Goal: Complete application form: Complete application form

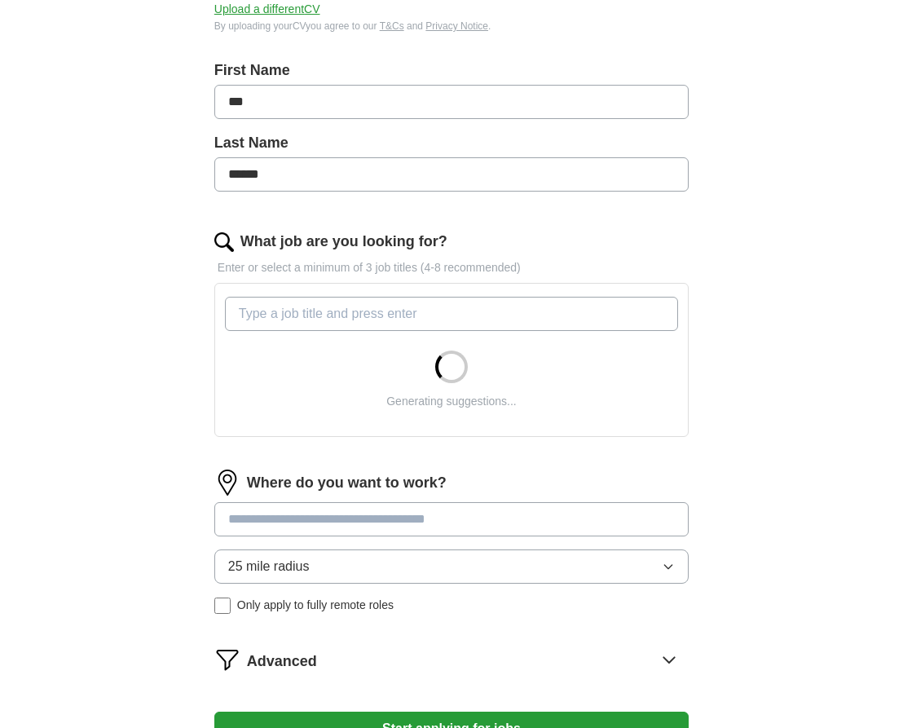
scroll to position [318, 0]
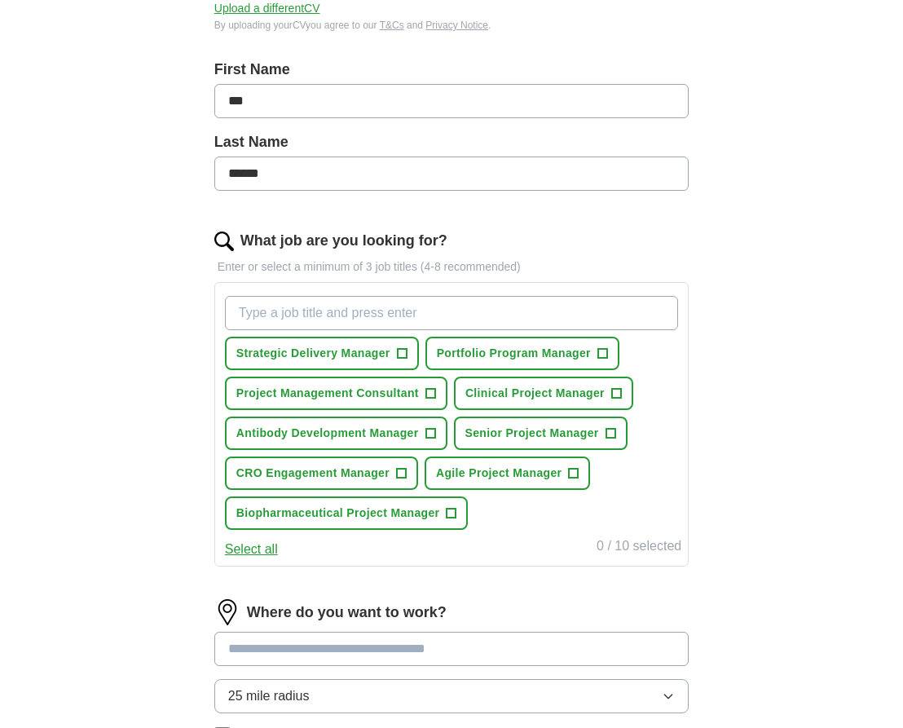
click at [613, 433] on span "+" at bounding box center [610, 433] width 10 height 13
drag, startPoint x: 573, startPoint y: 466, endPoint x: 555, endPoint y: 463, distance: 18.2
click at [572, 467] on span "+" at bounding box center [574, 473] width 10 height 13
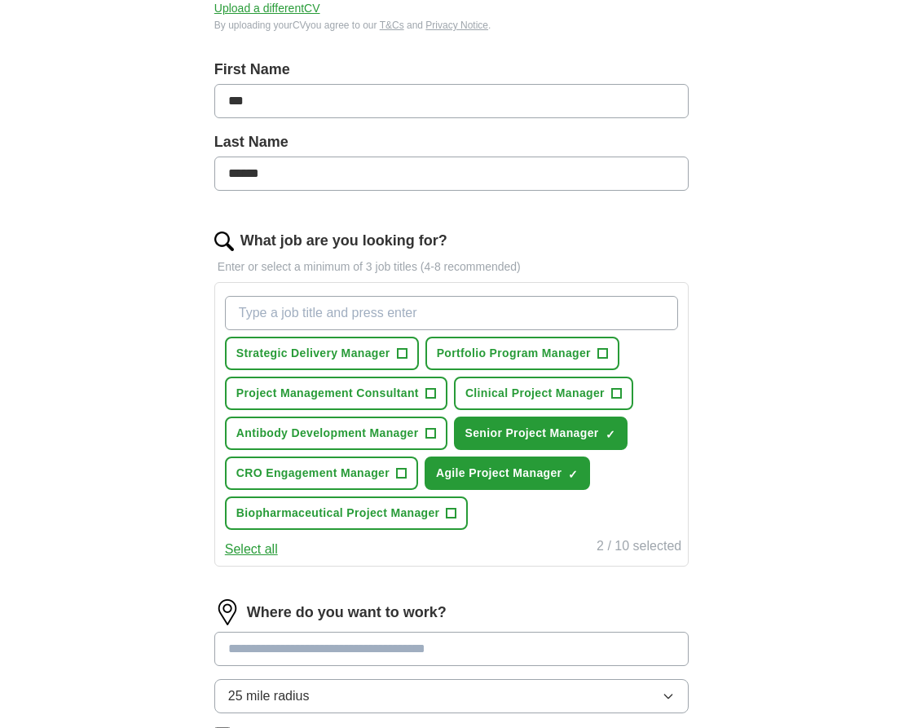
click at [392, 512] on span "Biopharmaceutical Project Manager" at bounding box center [338, 512] width 204 height 17
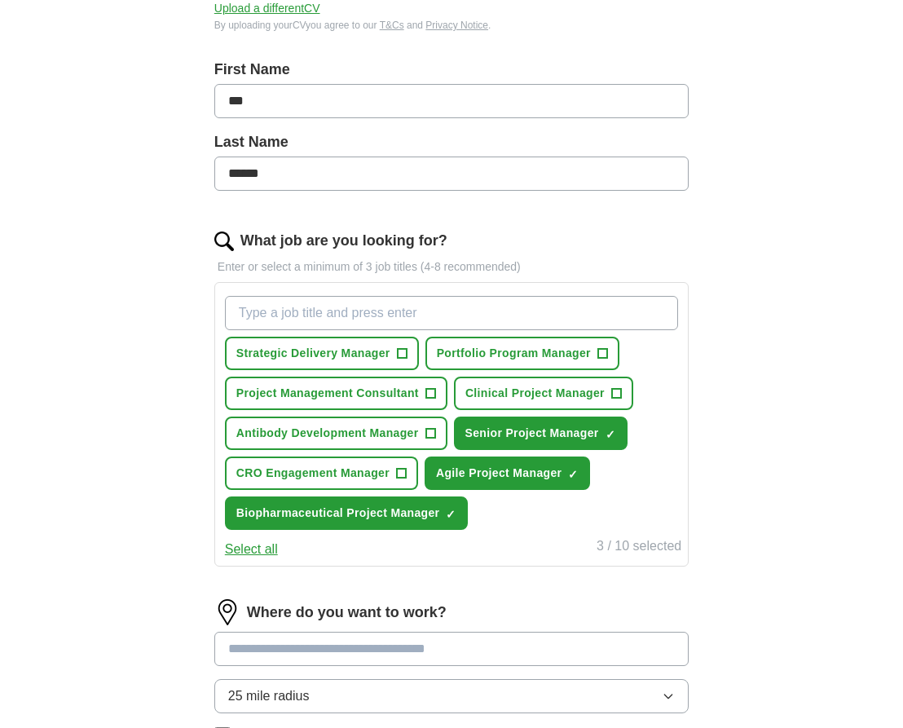
drag, startPoint x: 338, startPoint y: 480, endPoint x: 345, endPoint y: 451, distance: 29.3
click at [338, 478] on span "CRO Engagement Manager" at bounding box center [312, 472] width 153 height 17
click at [352, 438] on span "Antibody Development Manager" at bounding box center [327, 433] width 183 height 17
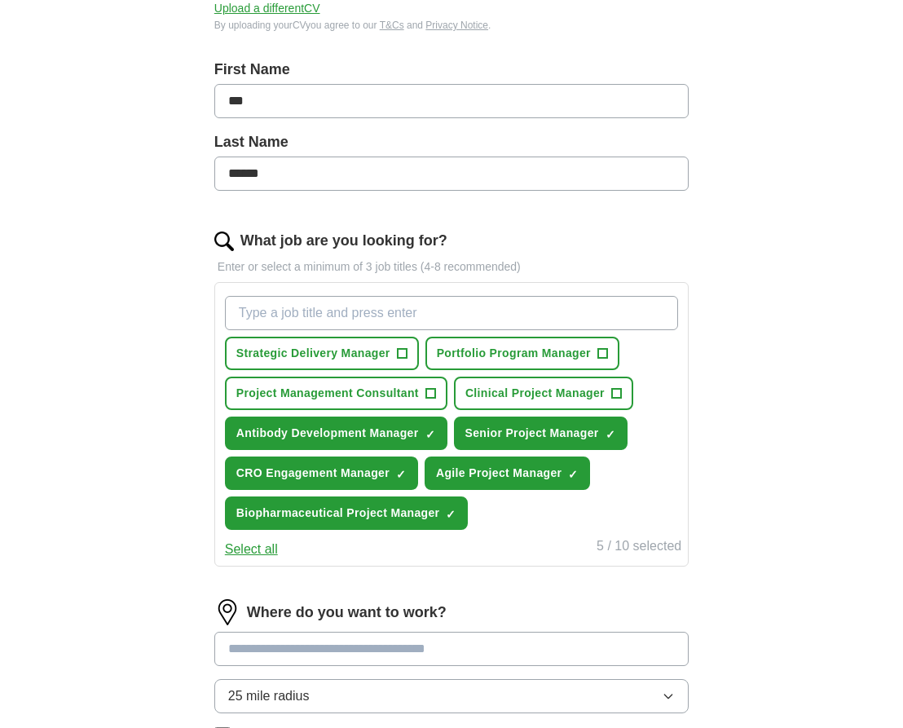
click at [351, 394] on span "Project Management Consultant" at bounding box center [327, 393] width 183 height 17
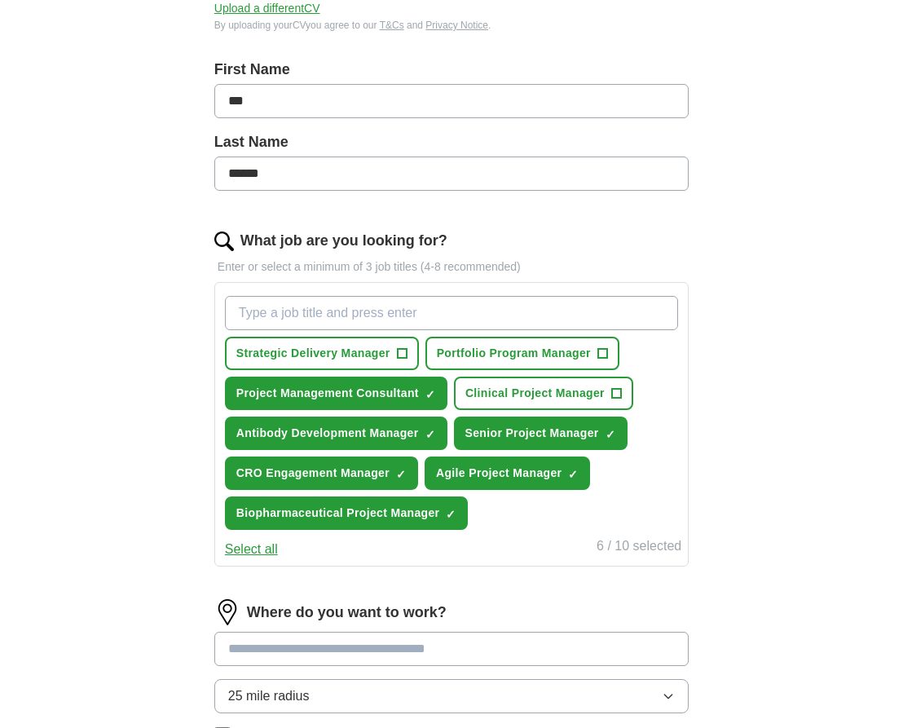
click at [341, 360] on span "Strategic Delivery Manager" at bounding box center [313, 353] width 154 height 17
click at [460, 361] on span "Portfolio Program Manager" at bounding box center [514, 353] width 154 height 17
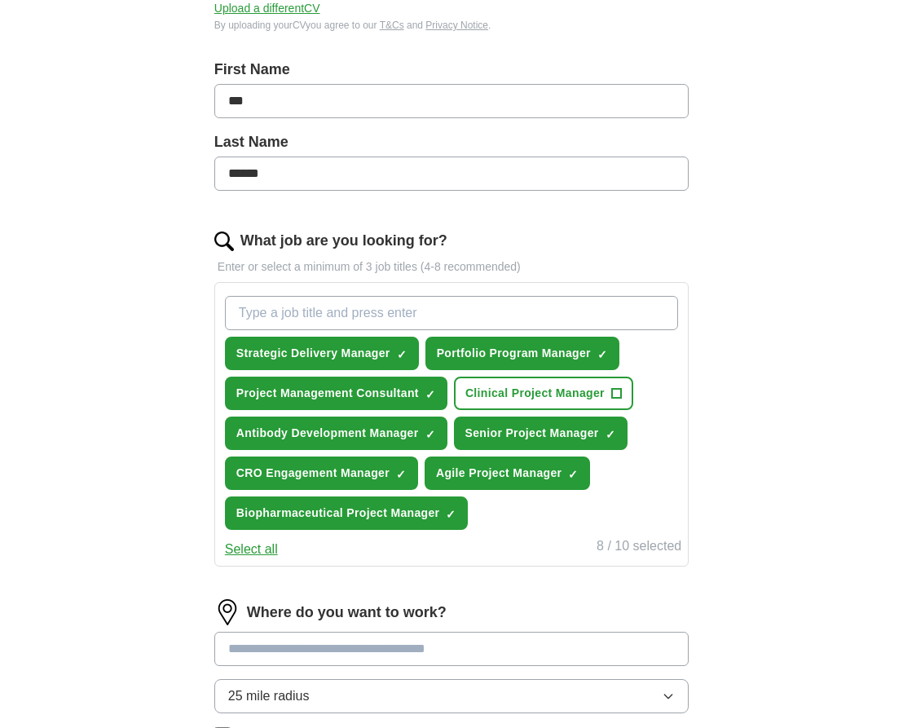
click at [511, 396] on span "Clinical Project Manager" at bounding box center [534, 393] width 139 height 17
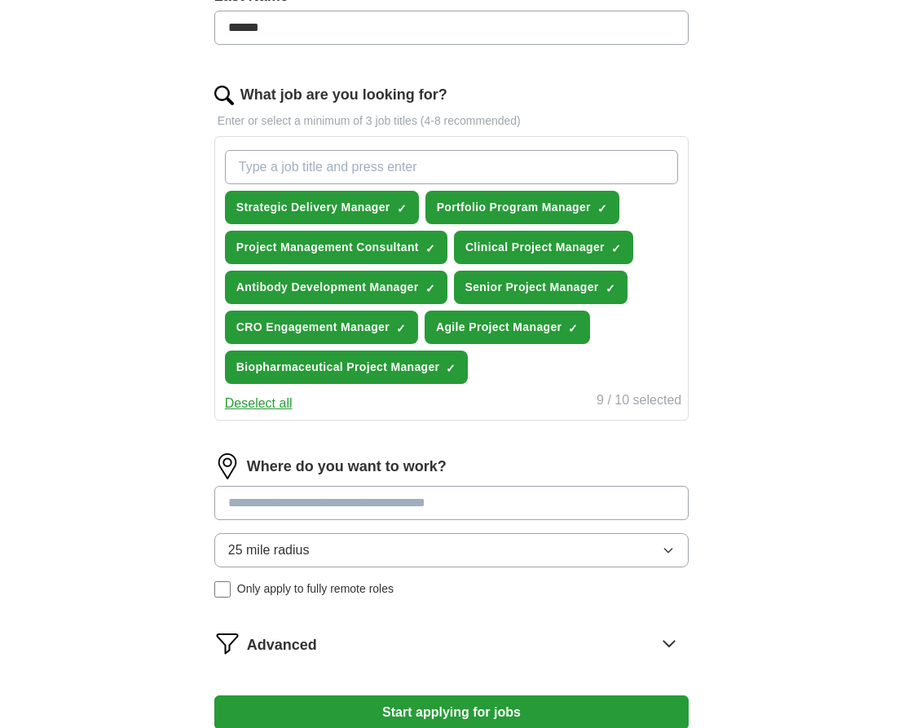
scroll to position [464, 0]
click at [487, 498] on input at bounding box center [451, 503] width 474 height 34
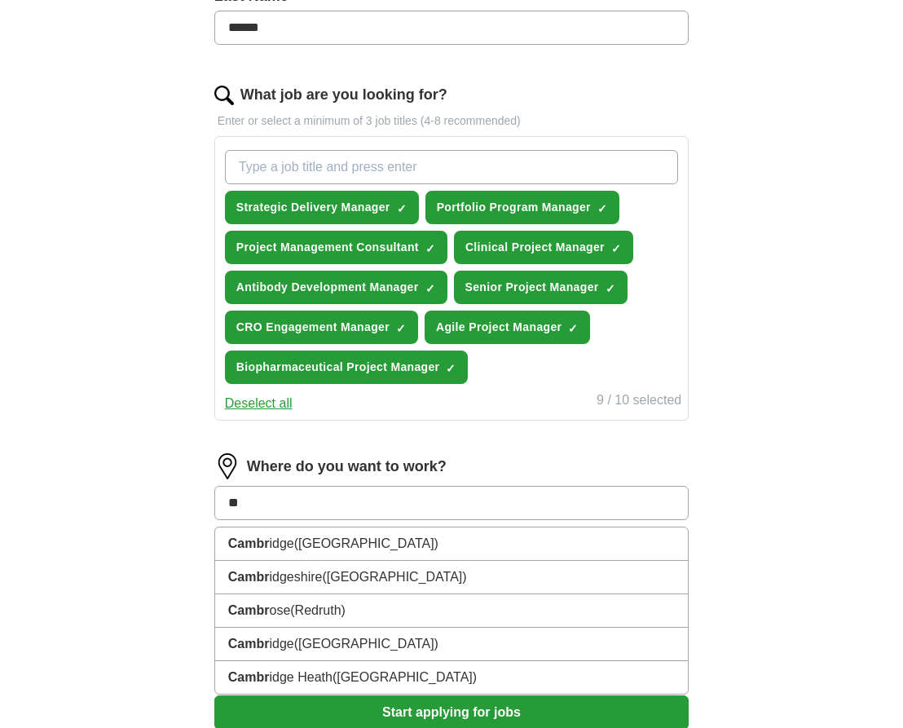
type input "*"
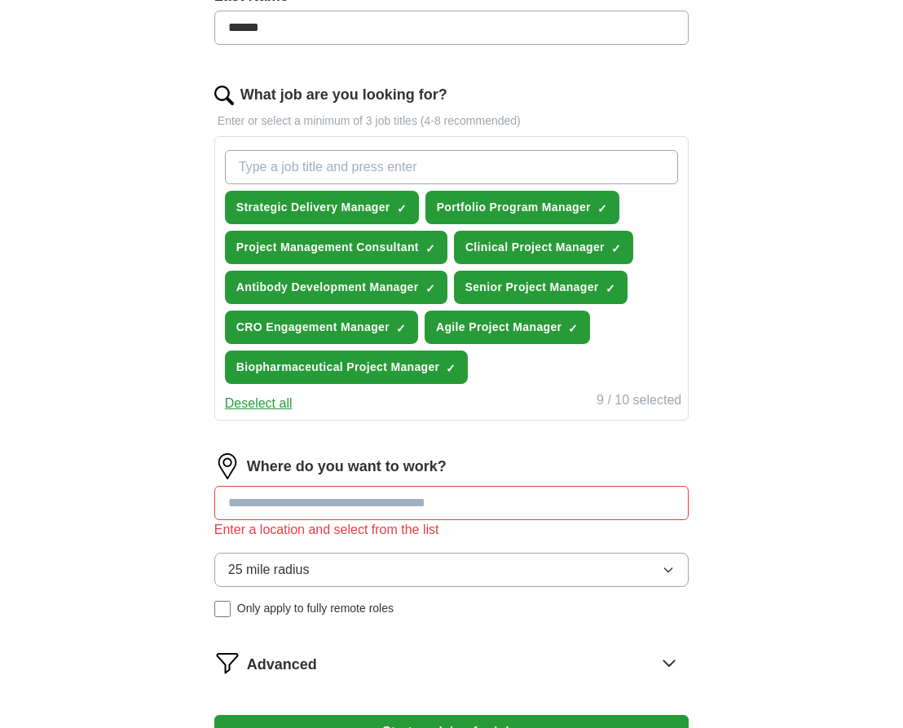
click at [609, 553] on button "25 mile radius" at bounding box center [451, 569] width 474 height 34
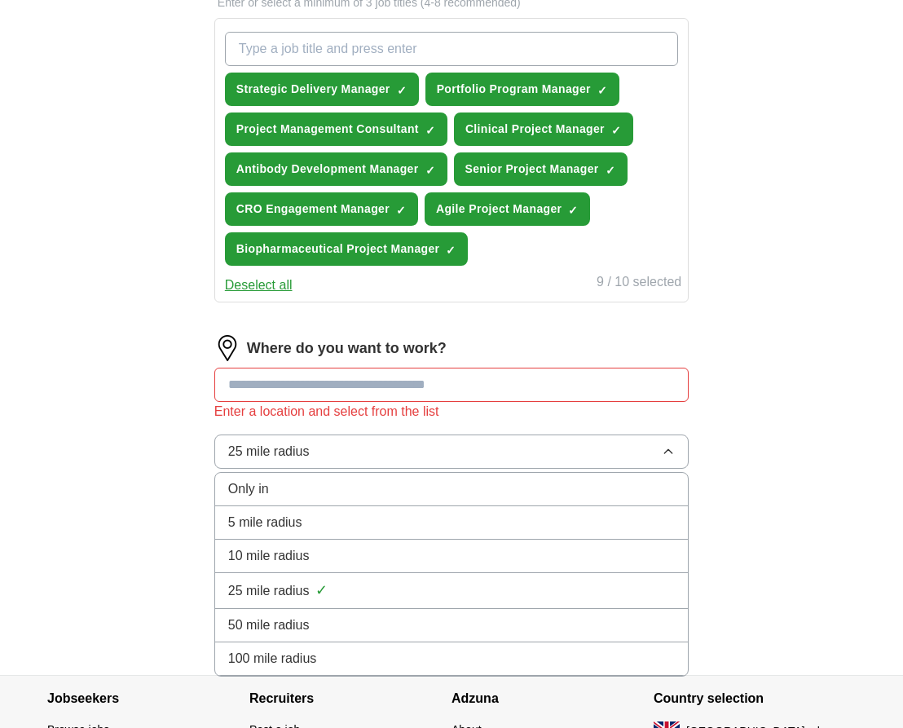
scroll to position [583, 0]
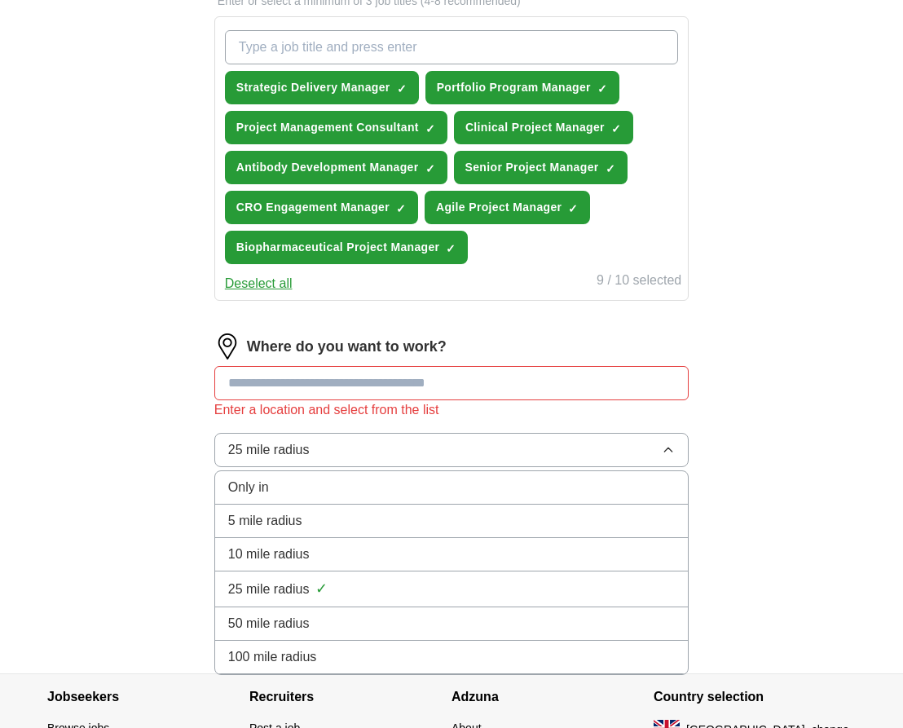
click at [526, 642] on li "100 mile radius" at bounding box center [451, 656] width 473 height 33
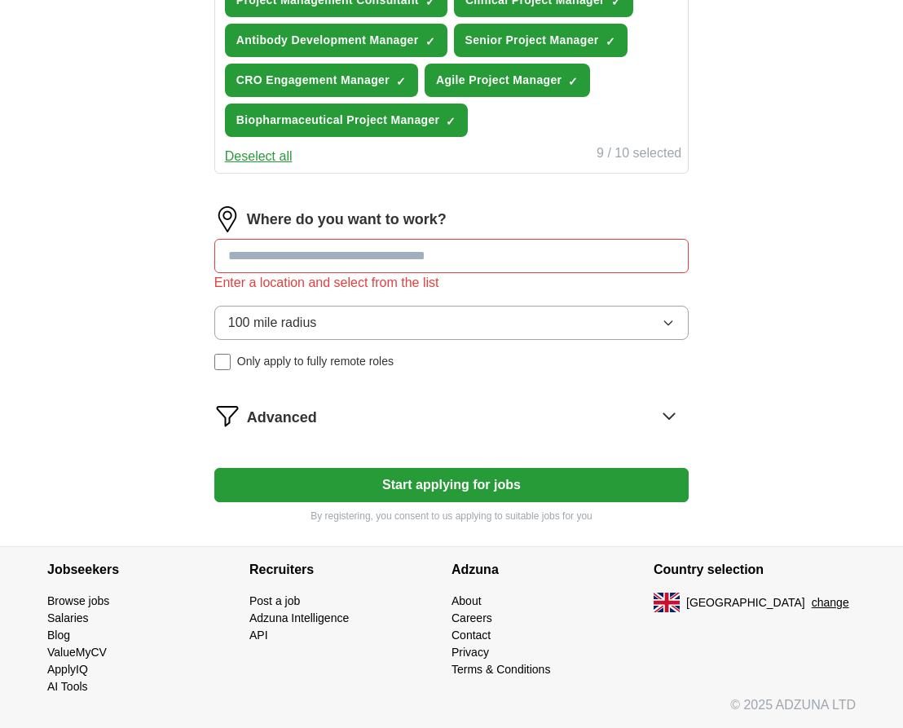
scroll to position [711, 0]
click at [665, 419] on icon at bounding box center [669, 416] width 26 height 26
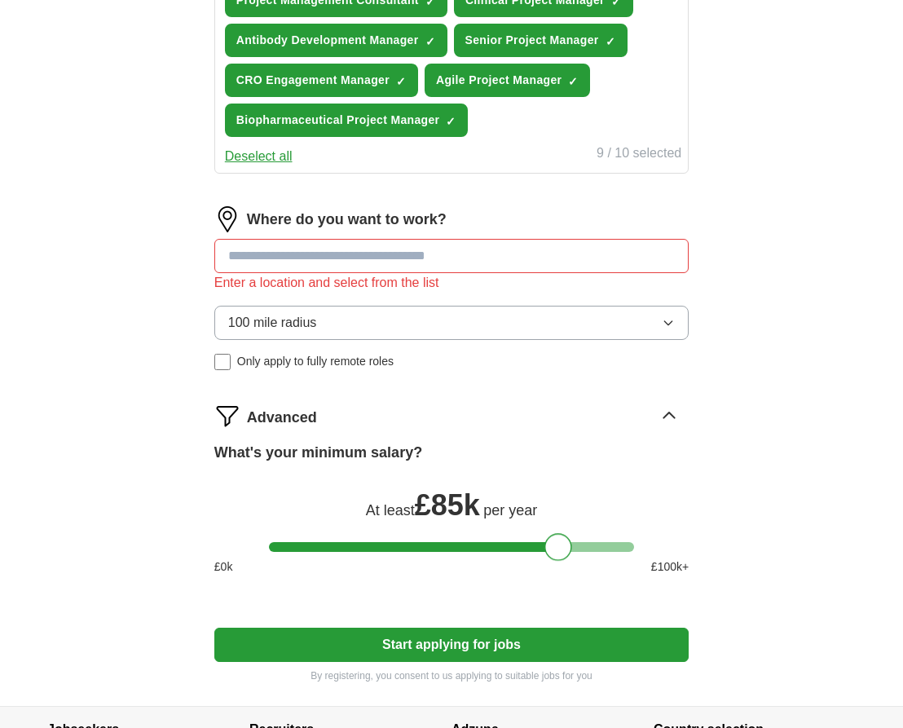
drag, startPoint x: 278, startPoint y: 550, endPoint x: 553, endPoint y: 557, distance: 275.5
click at [553, 557] on div at bounding box center [558, 547] width 28 height 28
drag, startPoint x: 558, startPoint y: 551, endPoint x: 537, endPoint y: 556, distance: 21.7
click at [537, 556] on div at bounding box center [537, 547] width 28 height 28
click at [511, 643] on button "Start applying for jobs" at bounding box center [451, 644] width 474 height 34
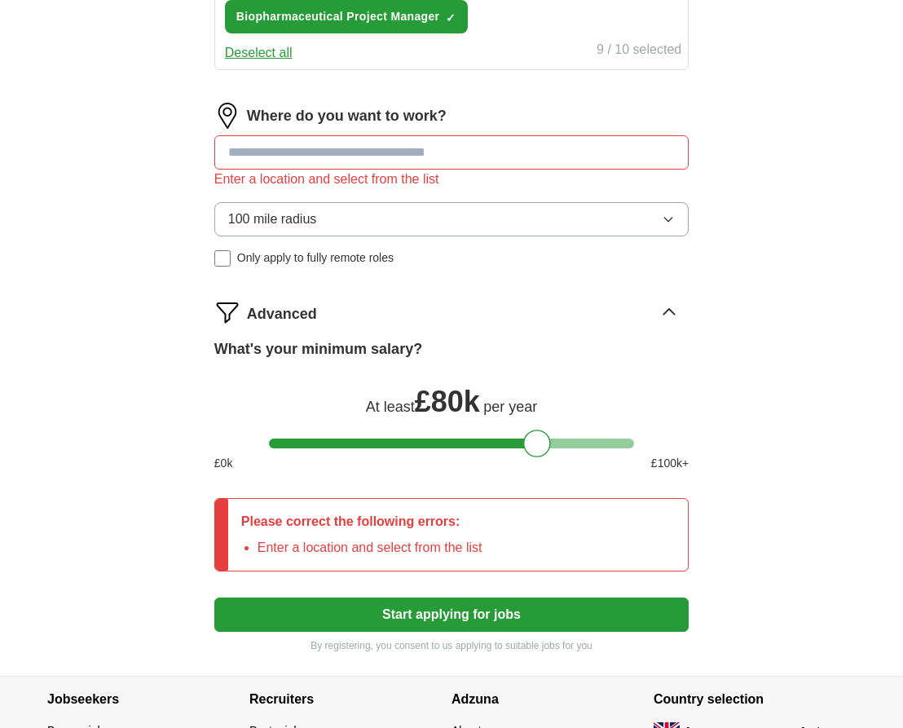
scroll to position [803, 0]
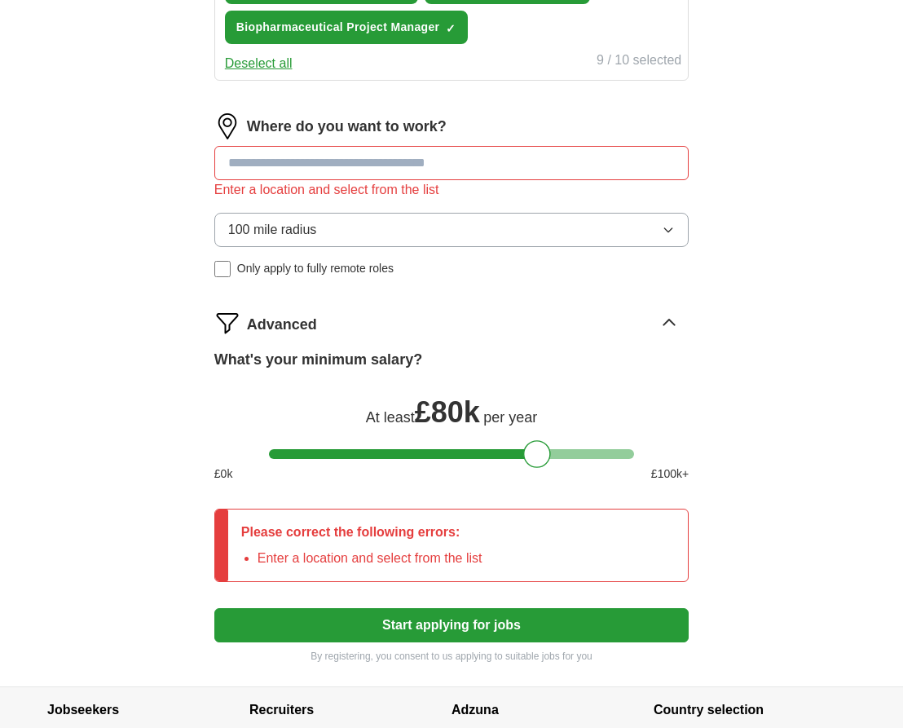
click at [334, 172] on input at bounding box center [451, 163] width 474 height 34
type input "*********"
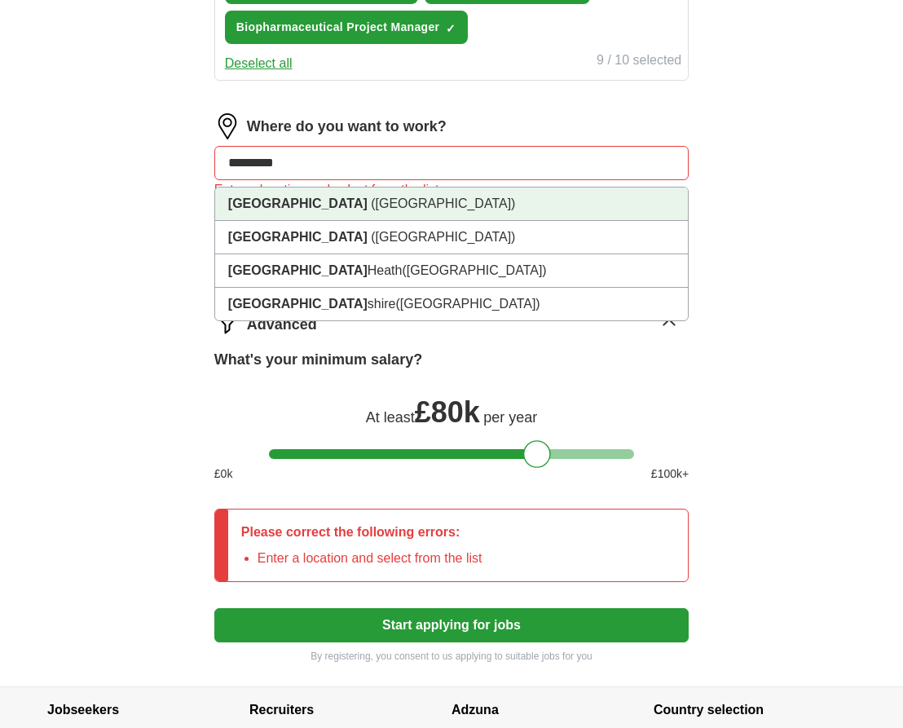
click at [371, 202] on span "([GEOGRAPHIC_DATA])" at bounding box center [443, 203] width 144 height 14
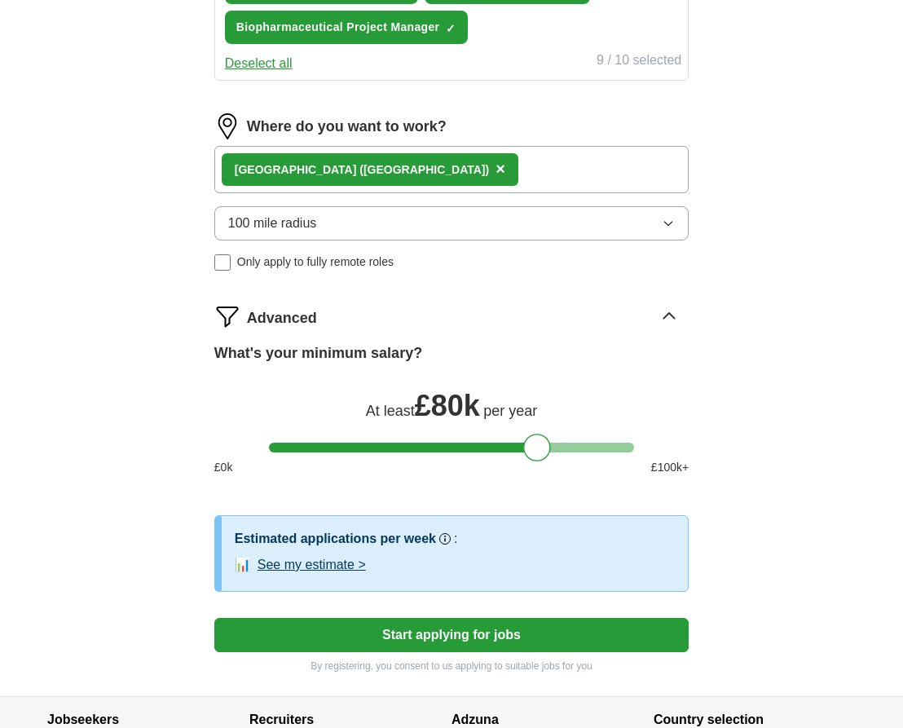
click at [485, 175] on div "[GEOGRAPHIC_DATA] ([GEOGRAPHIC_DATA]) ×" at bounding box center [451, 169] width 474 height 47
click at [459, 172] on div "[GEOGRAPHIC_DATA] ([GEOGRAPHIC_DATA]) ×" at bounding box center [451, 169] width 474 height 47
click at [450, 169] on div "[GEOGRAPHIC_DATA] ([GEOGRAPHIC_DATA]) ×" at bounding box center [451, 169] width 474 height 47
click at [439, 169] on div "[GEOGRAPHIC_DATA] ([GEOGRAPHIC_DATA]) ×" at bounding box center [451, 169] width 474 height 47
click at [517, 178] on div "[GEOGRAPHIC_DATA] ([GEOGRAPHIC_DATA]) ×" at bounding box center [451, 169] width 474 height 47
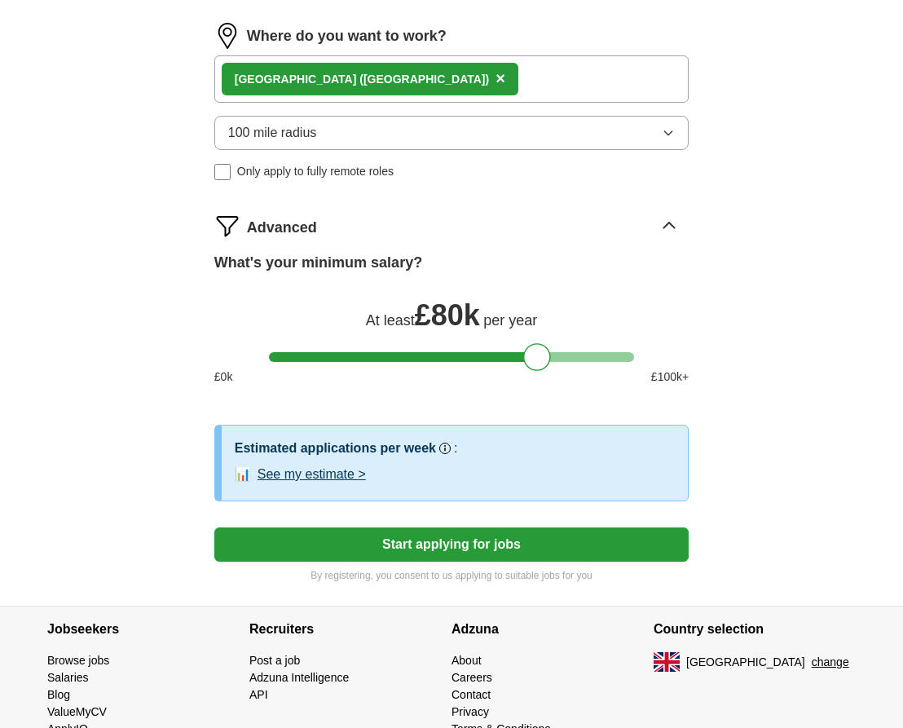
scroll to position [896, 0]
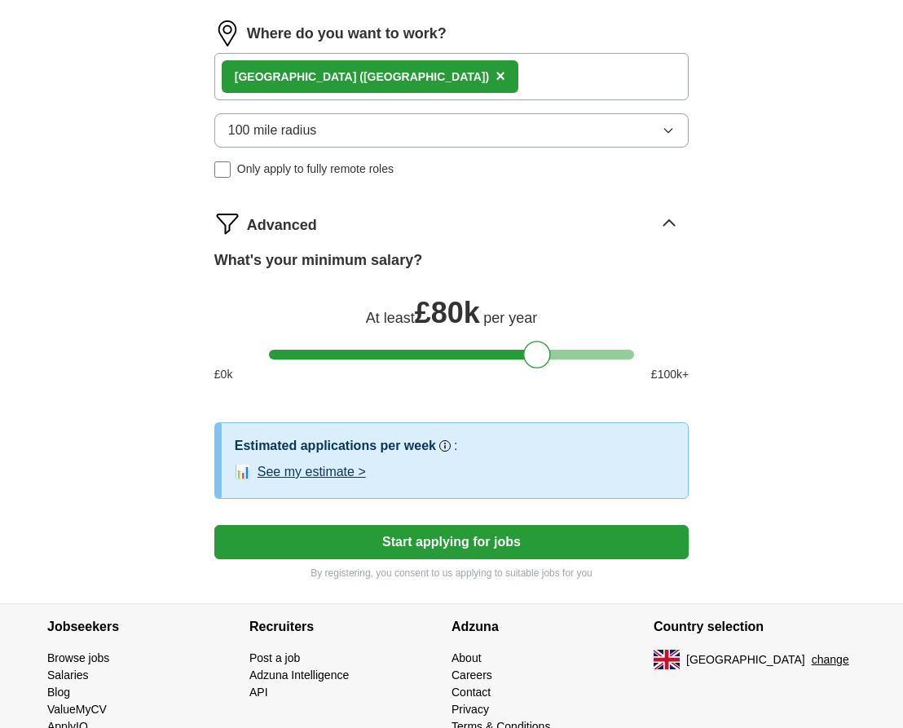
click at [469, 544] on button "Start applying for jobs" at bounding box center [451, 542] width 474 height 34
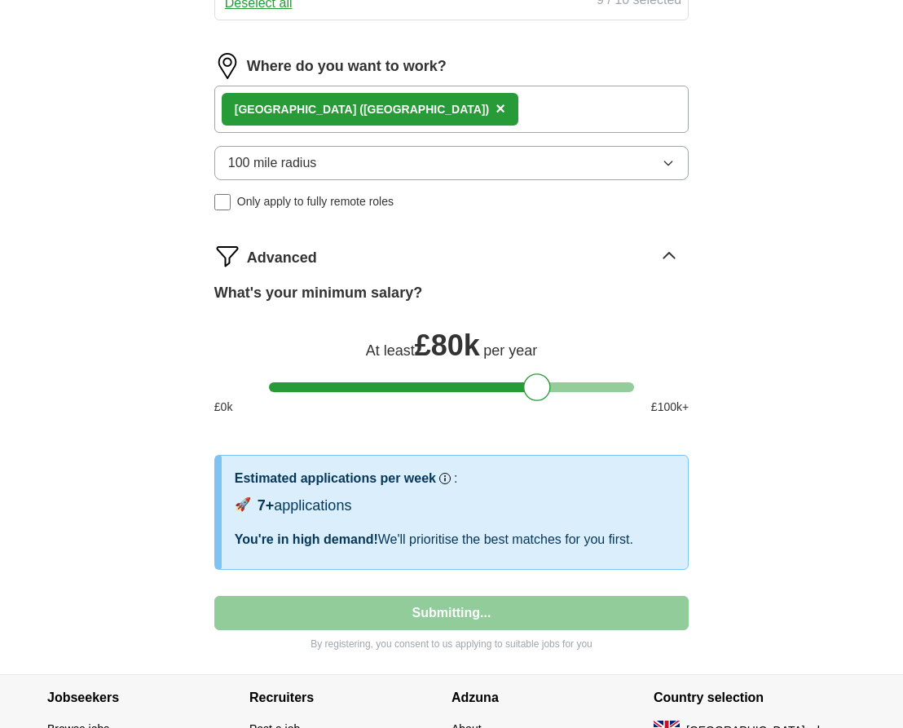
select select "**"
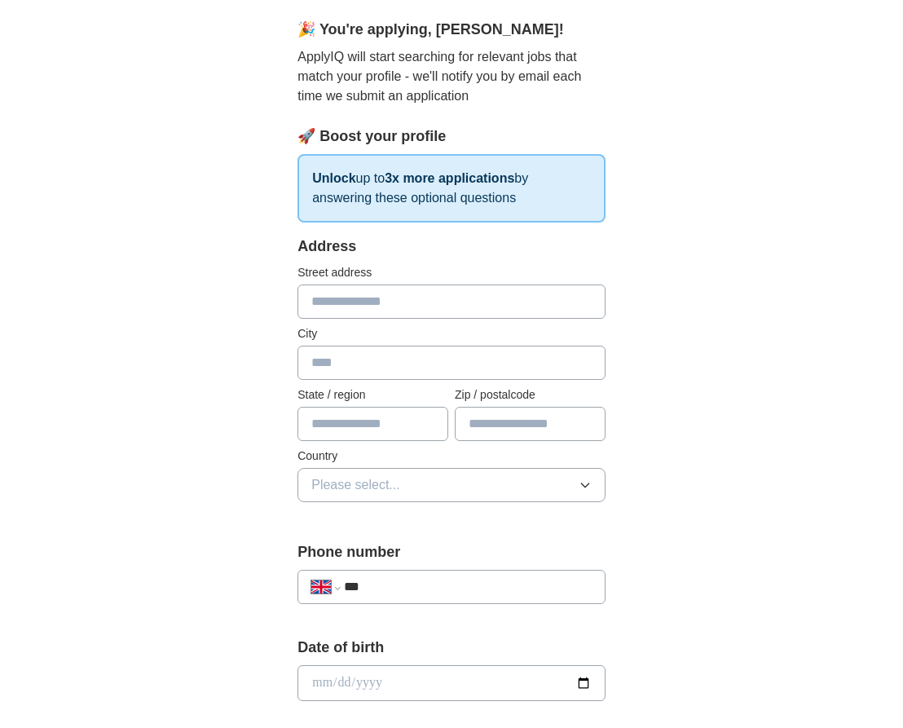
scroll to position [0, 0]
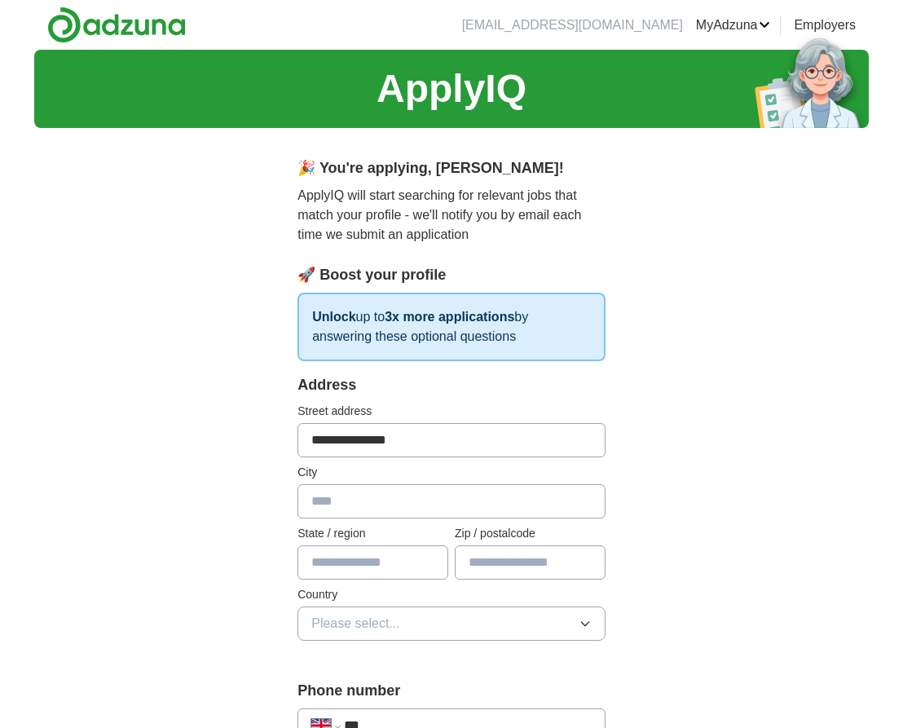
type input "**********"
type input "*********"
type input "********"
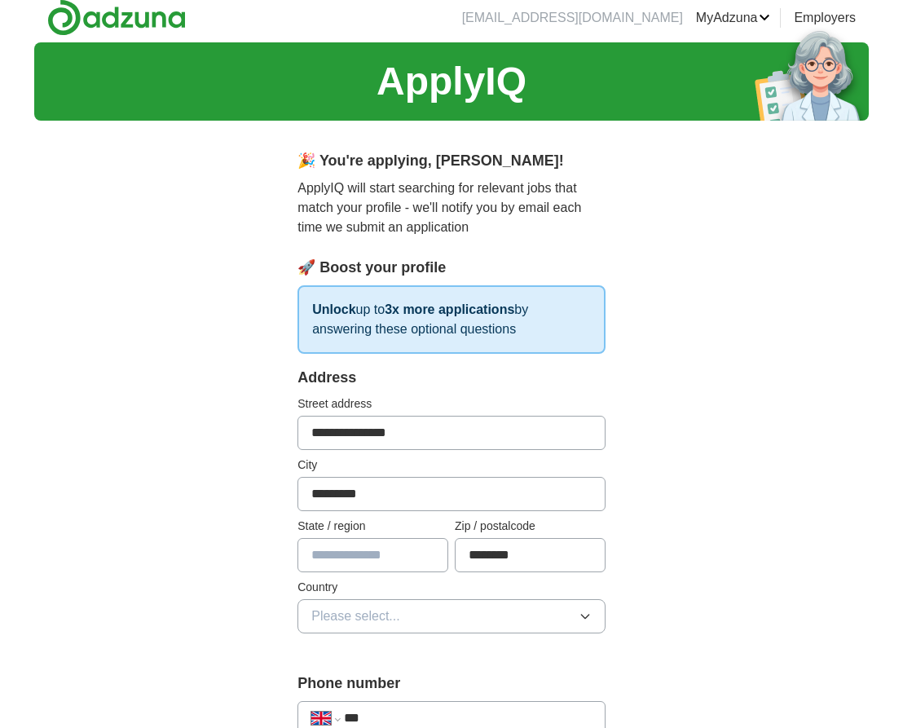
click at [407, 615] on button "Please select..." at bounding box center [451, 616] width 308 height 34
click at [397, 644] on span "[GEOGRAPHIC_DATA]" at bounding box center [379, 654] width 136 height 20
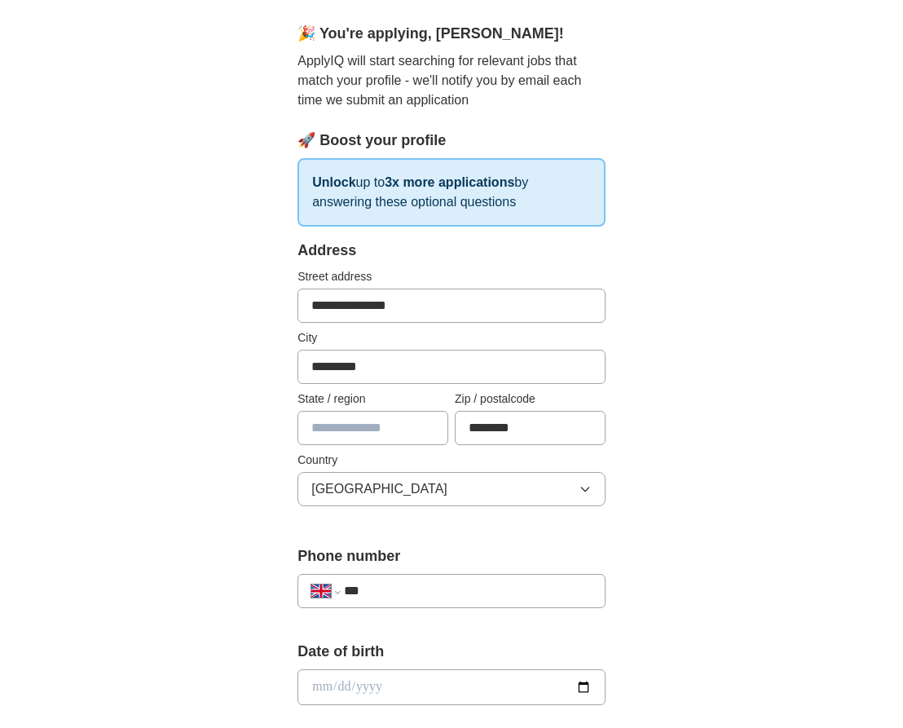
scroll to position [135, 0]
type input "**********"
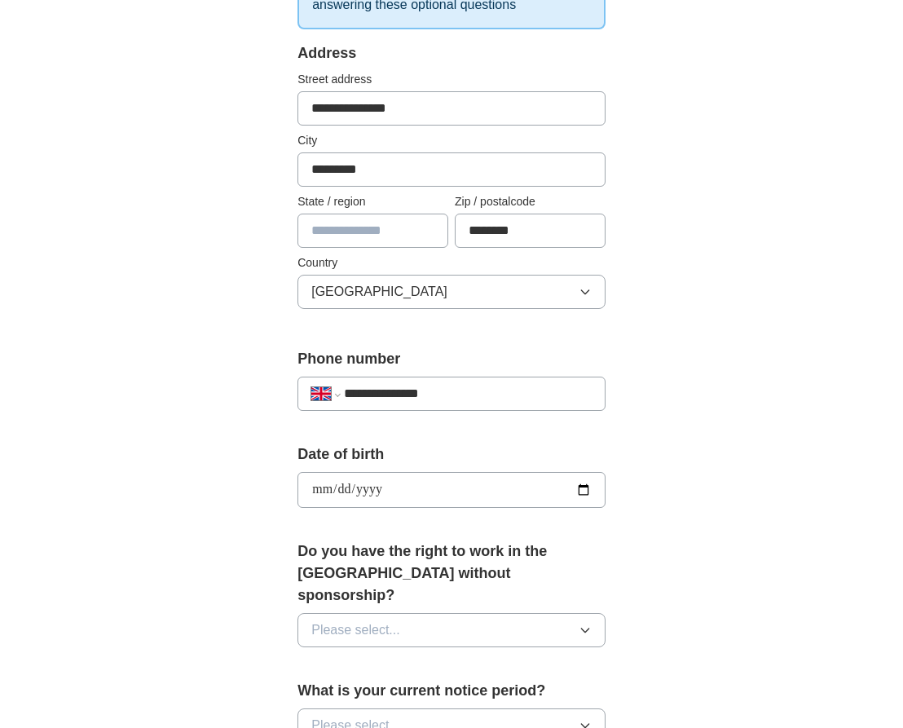
scroll to position [392, 0]
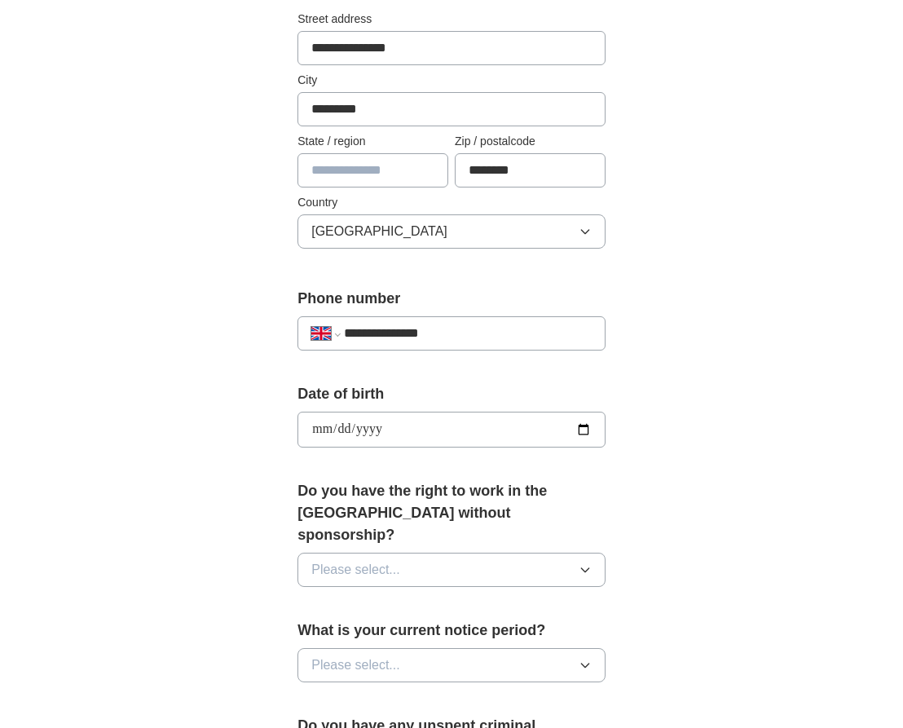
type input "**********"
click at [435, 552] on button "Please select..." at bounding box center [451, 569] width 308 height 34
click at [405, 597] on div "Yes" at bounding box center [451, 607] width 280 height 20
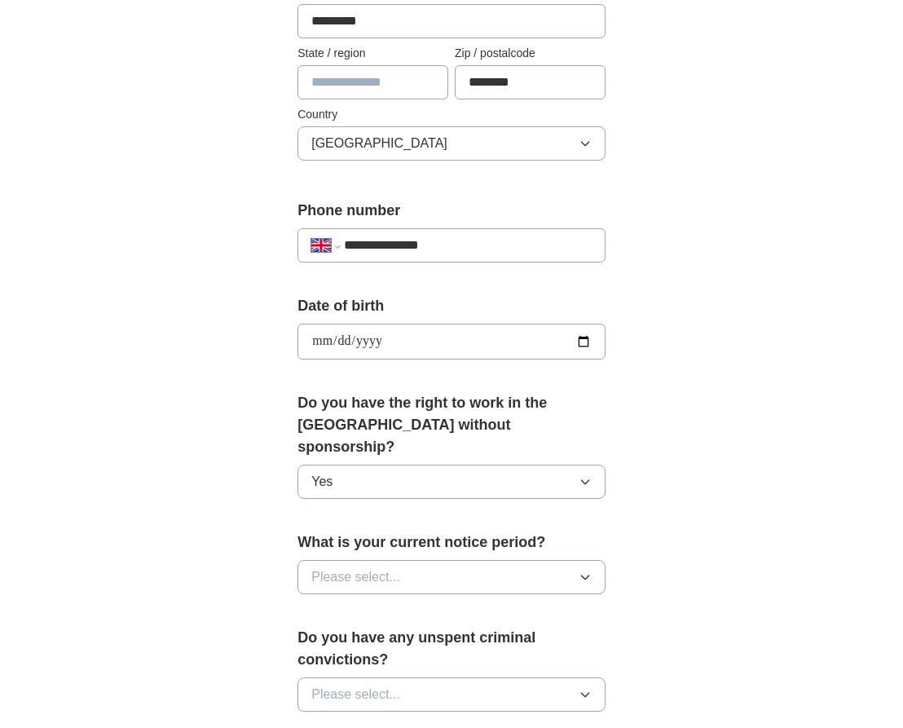
scroll to position [482, 0]
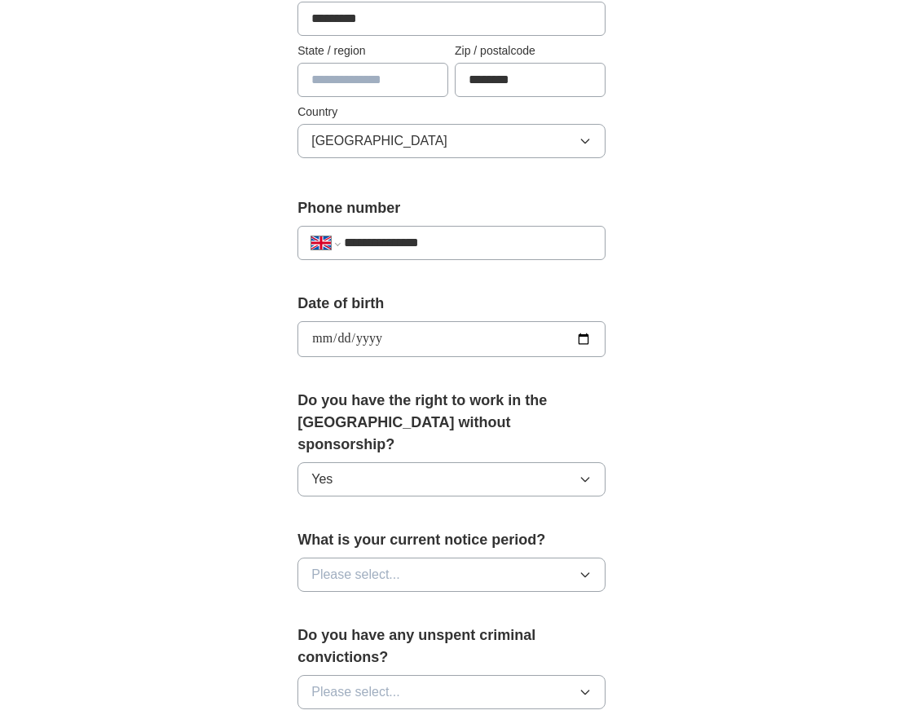
click at [430, 557] on button "Please select..." at bounding box center [451, 574] width 308 height 34
click at [421, 602] on div "None" at bounding box center [451, 612] width 280 height 20
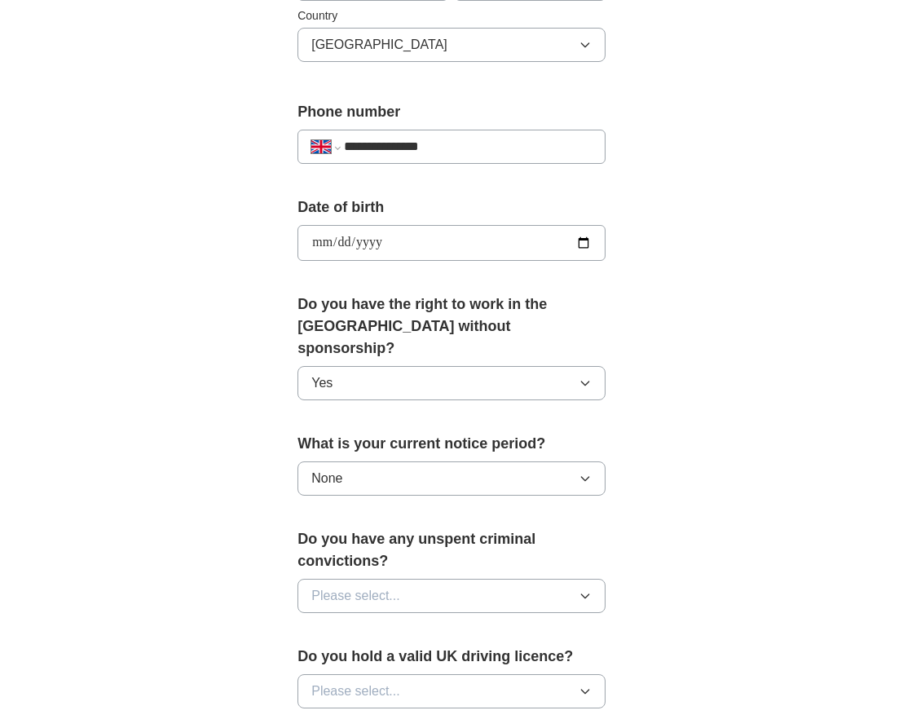
scroll to position [579, 0]
click at [429, 578] on button "Please select..." at bounding box center [451, 595] width 308 height 34
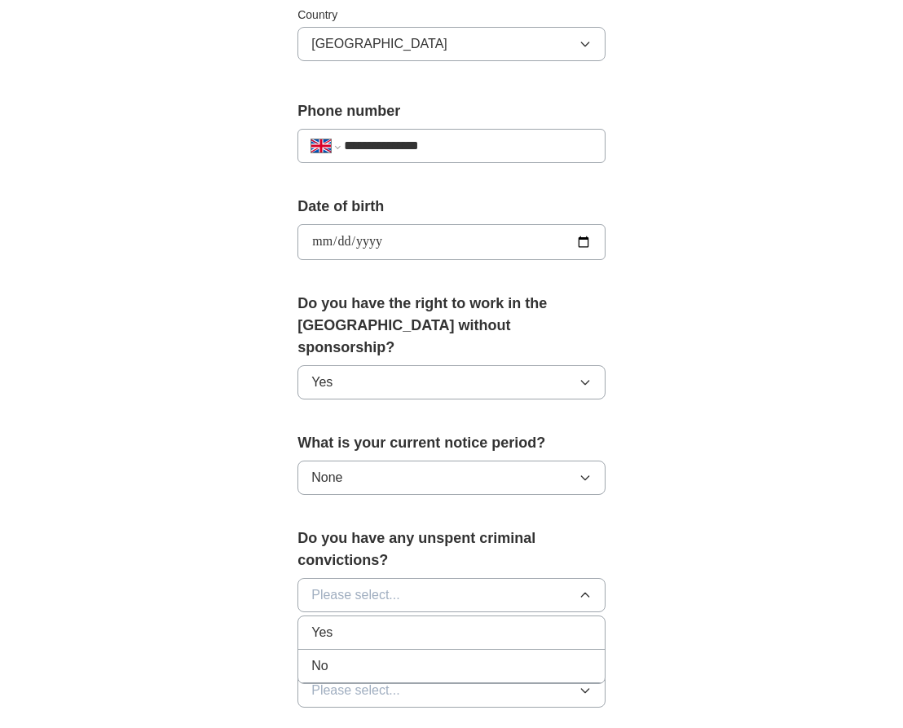
click at [398, 656] on div "No" at bounding box center [451, 666] width 280 height 20
click at [398, 673] on button "Please select..." at bounding box center [451, 690] width 308 height 34
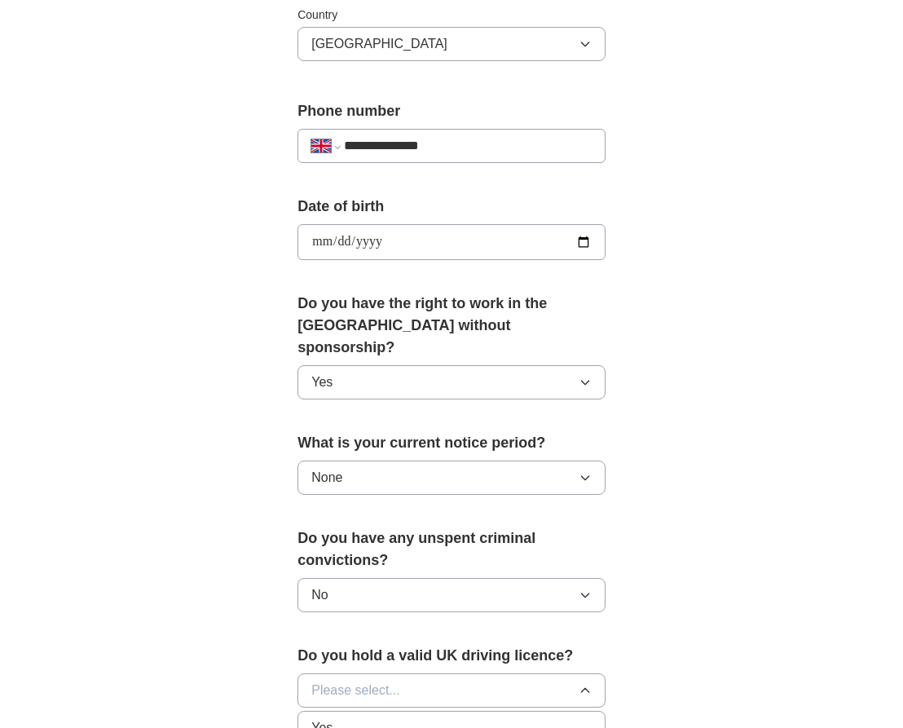
drag, startPoint x: 372, startPoint y: 695, endPoint x: 415, endPoint y: 672, distance: 48.8
click at [372, 711] on li "Yes" at bounding box center [451, 727] width 306 height 33
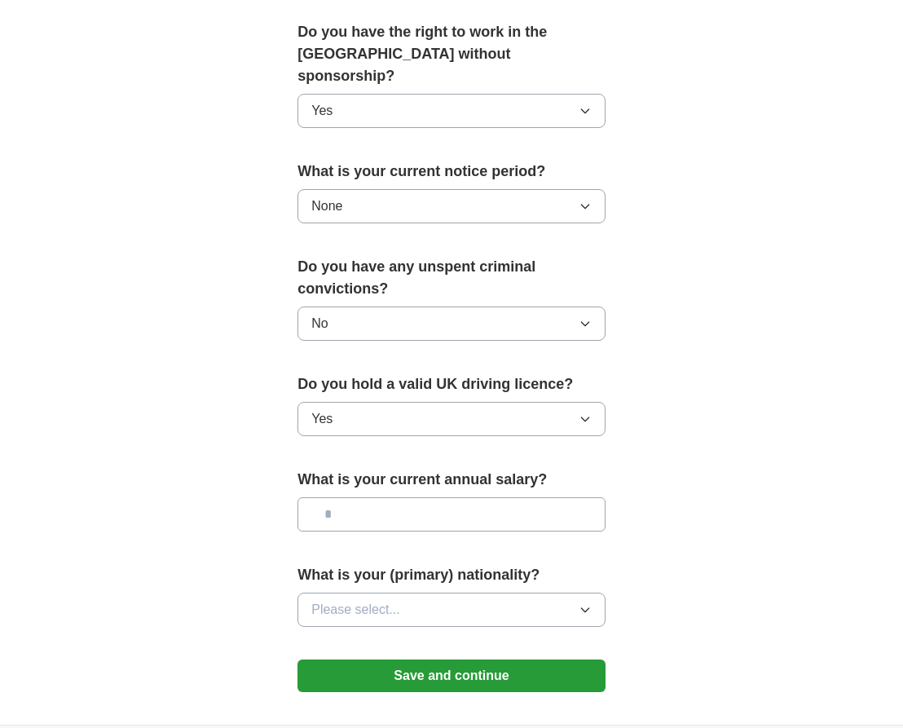
scroll to position [856, 0]
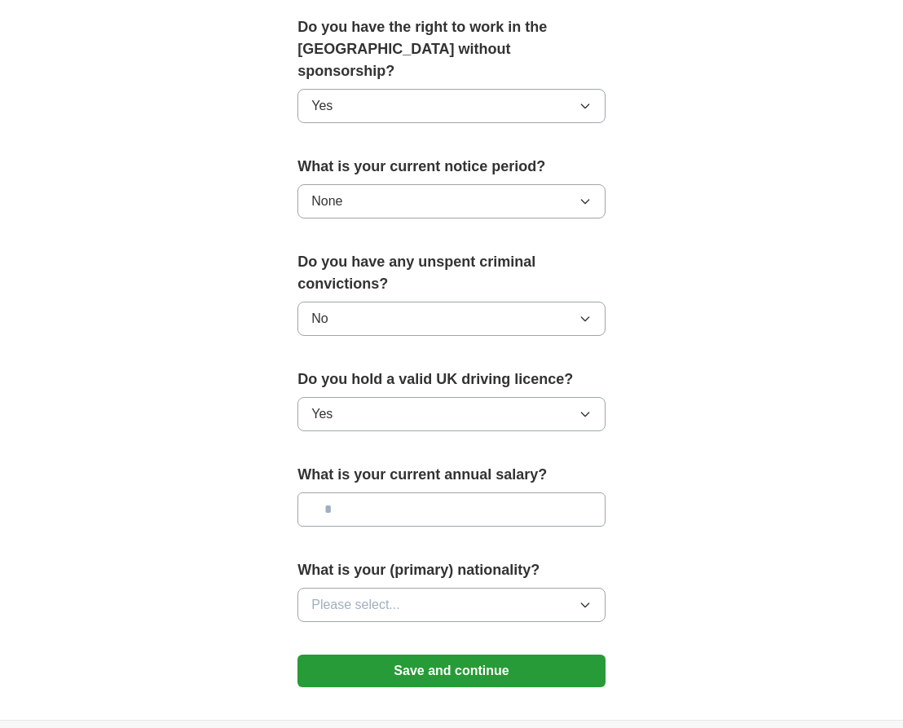
click at [427, 492] on input "text" at bounding box center [451, 509] width 308 height 34
type input "*******"
click at [464, 588] on button "Please select..." at bounding box center [451, 605] width 308 height 34
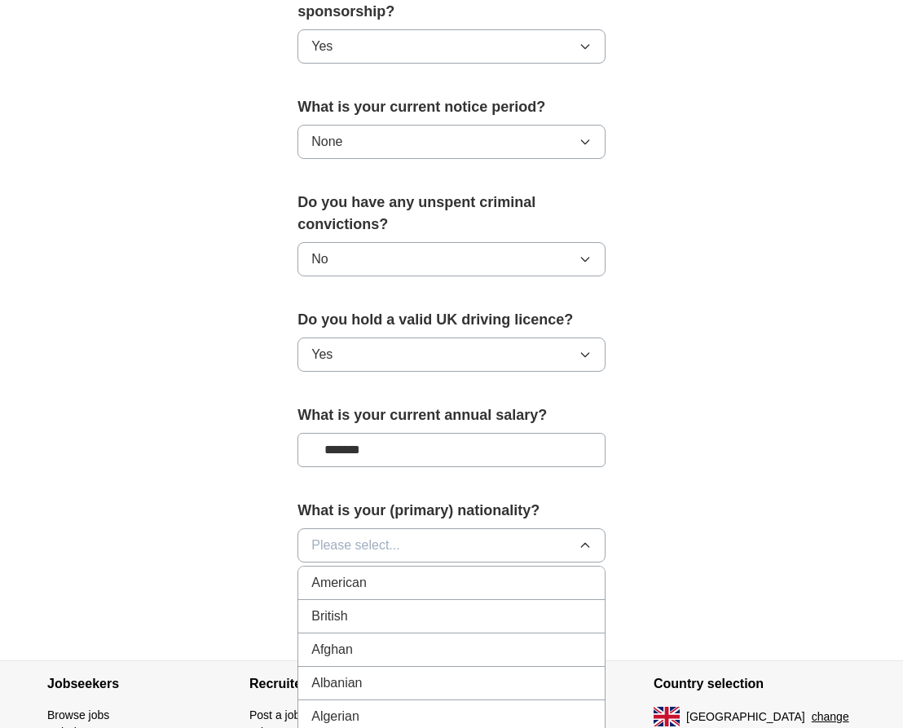
scroll to position [915, 0]
click at [464, 606] on div "British" at bounding box center [451, 616] width 280 height 20
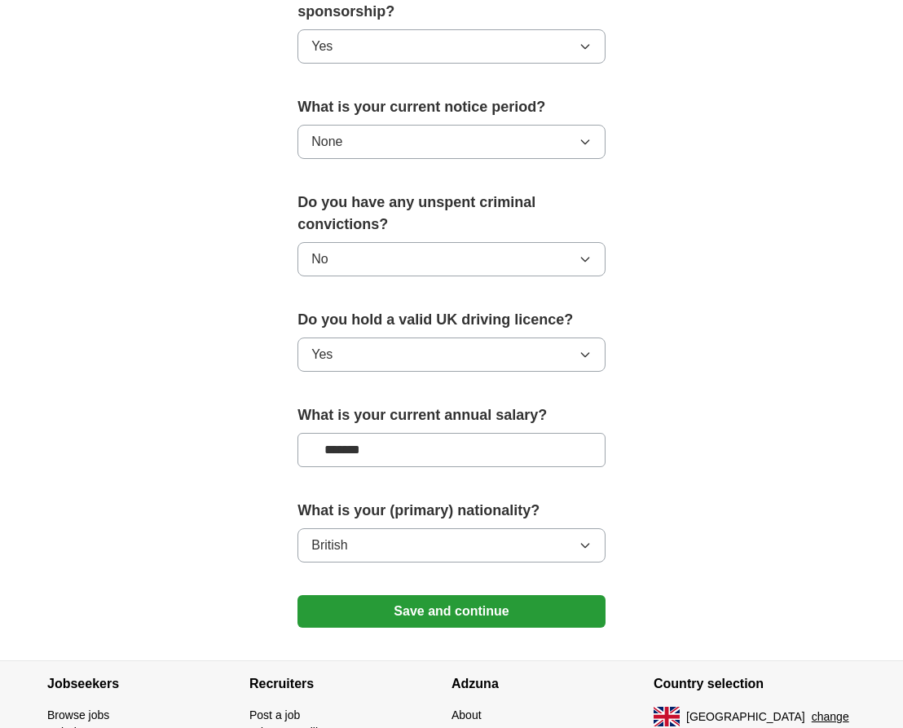
click at [464, 595] on button "Save and continue" at bounding box center [451, 611] width 308 height 33
